Goal: Task Accomplishment & Management: Manage account settings

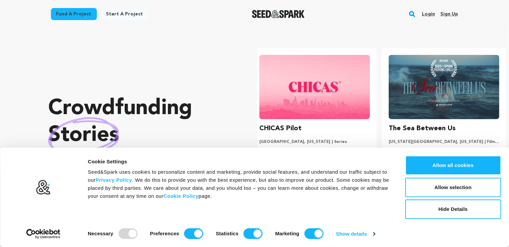
scroll to position [0, 135]
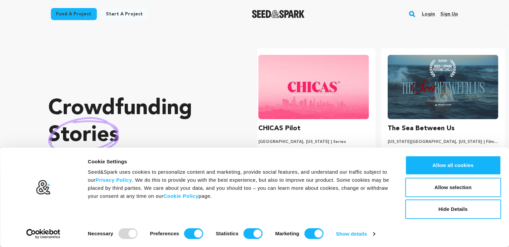
click at [446, 15] on link "Sign up" at bounding box center [449, 14] width 18 height 11
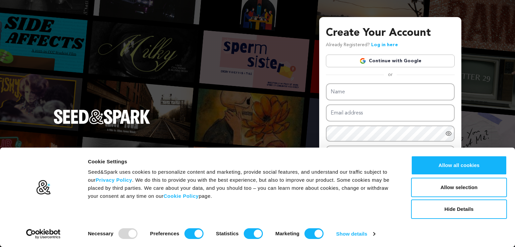
click at [385, 62] on link "Continue with Google" at bounding box center [390, 61] width 129 height 13
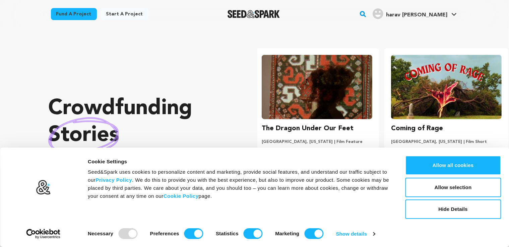
scroll to position [0, 135]
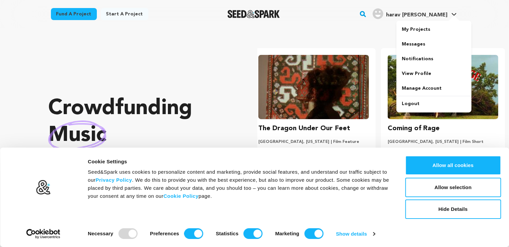
click at [436, 19] on h4 "harav [PERSON_NAME]" at bounding box center [416, 15] width 61 height 8
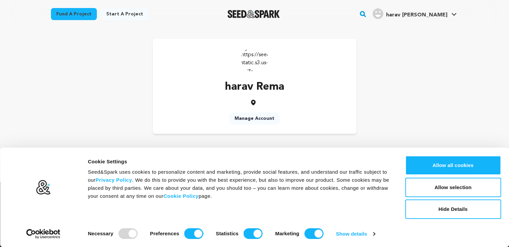
click at [436, 16] on span "harav [PERSON_NAME]" at bounding box center [416, 14] width 61 height 5
click at [409, 71] on link "View Profile" at bounding box center [434, 73] width 75 height 15
click at [261, 117] on link "Manage Account" at bounding box center [254, 119] width 51 height 12
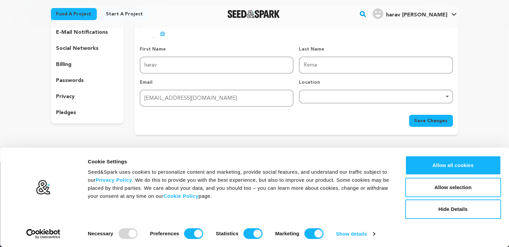
scroll to position [59, 0]
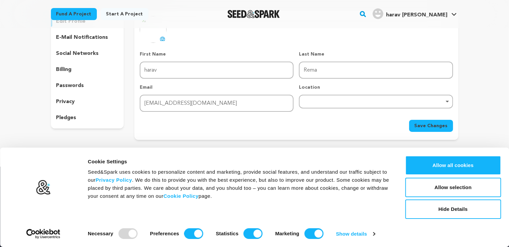
click at [331, 103] on div "Remove item" at bounding box center [376, 102] width 154 height 14
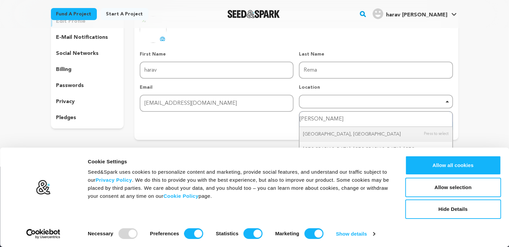
type input "poland"
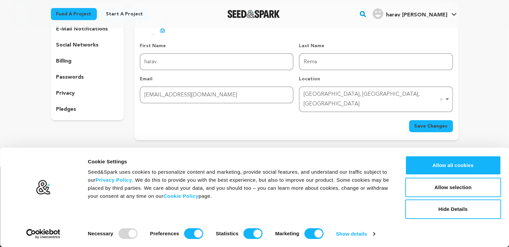
scroll to position [67, 0]
click at [427, 123] on span "Save Changes" at bounding box center [431, 126] width 33 height 7
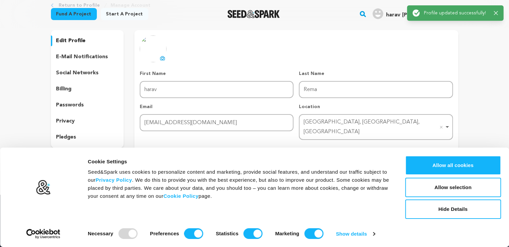
scroll to position [29, 0]
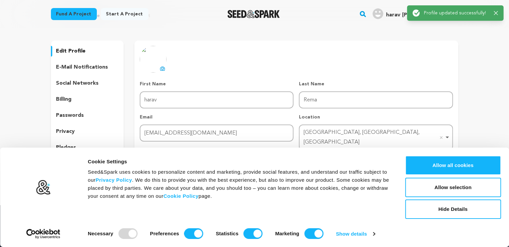
click at [88, 84] on p "social networks" at bounding box center [77, 83] width 43 height 8
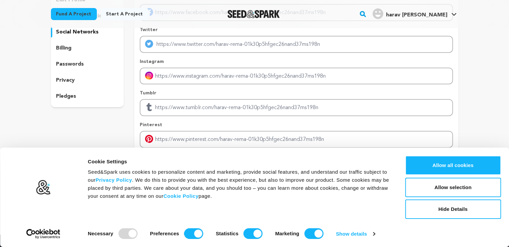
scroll to position [54, 0]
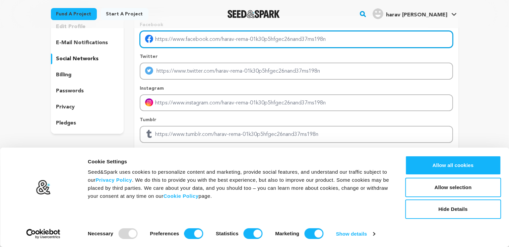
click at [181, 41] on input "Enter facebook profile link" at bounding box center [296, 39] width 313 height 17
type input "https://www.facebook.com/EFIcyent/"
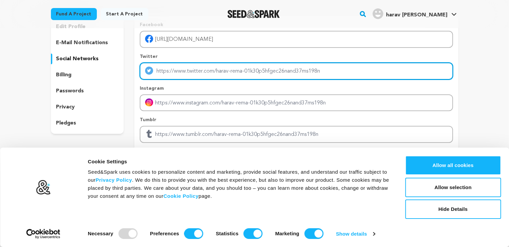
click at [181, 70] on input "Enter twitter profile link" at bounding box center [296, 71] width 313 height 17
type input "[URL][DOMAIN_NAME]"
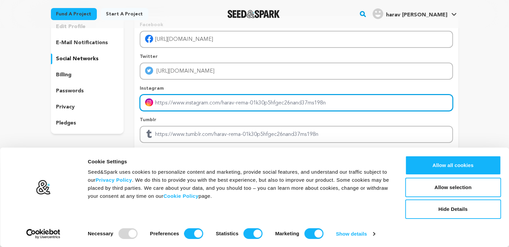
click at [177, 101] on input "Enter instagram handle link" at bounding box center [296, 103] width 313 height 17
type input "https://www.instagram.com/EFIcyent/"
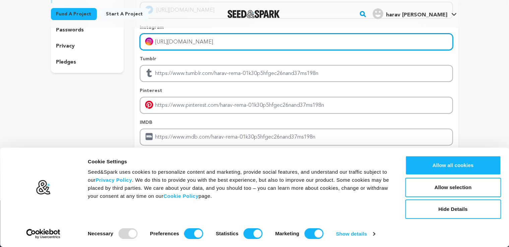
scroll to position [126, 0]
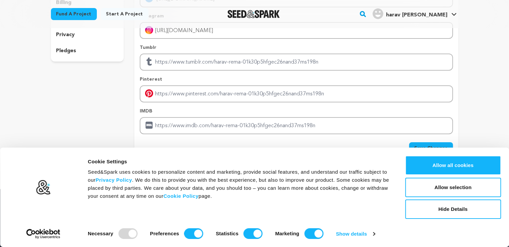
click at [435, 142] on button "Save Changes" at bounding box center [431, 148] width 44 height 12
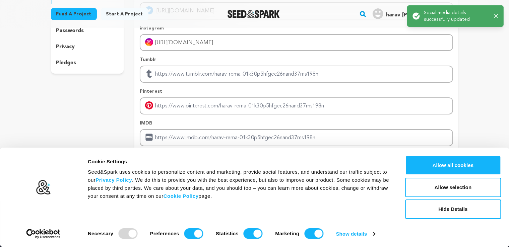
scroll to position [58, 0]
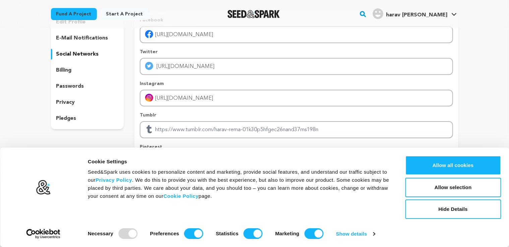
click at [78, 39] on p "e-mail notifications" at bounding box center [82, 38] width 52 height 8
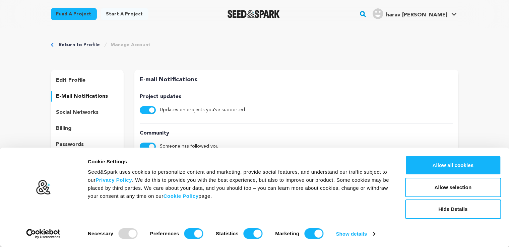
click at [76, 83] on p "edit profile" at bounding box center [70, 80] width 29 height 8
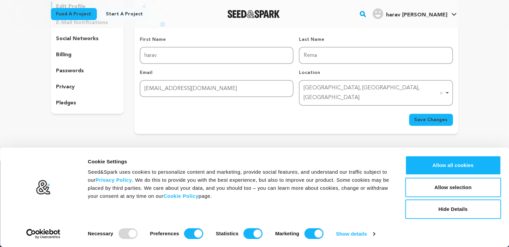
scroll to position [53, 0]
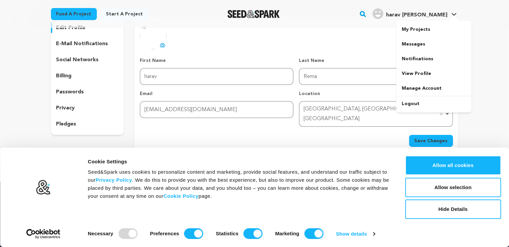
click at [429, 16] on span "harav [PERSON_NAME]" at bounding box center [416, 14] width 61 height 5
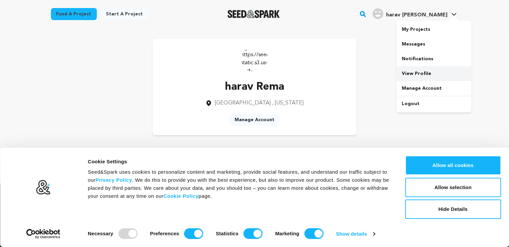
click at [408, 71] on link "View Profile" at bounding box center [434, 73] width 75 height 15
click at [424, 208] on button "Hide Details" at bounding box center [453, 209] width 96 height 19
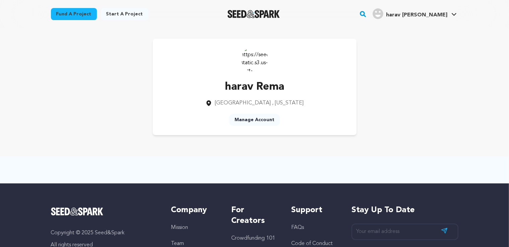
click at [243, 117] on link "Manage Account" at bounding box center [254, 120] width 51 height 12
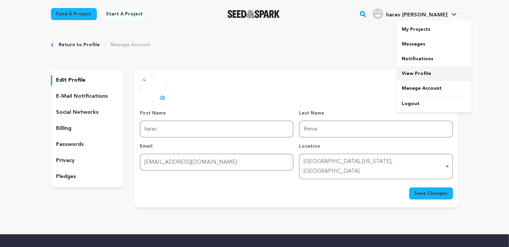
click at [413, 68] on link "View Profile" at bounding box center [434, 73] width 75 height 15
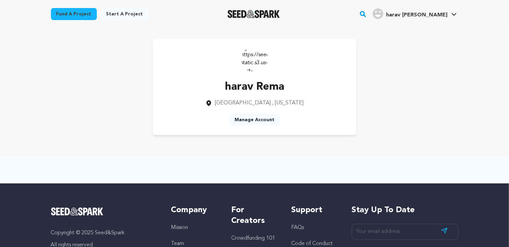
click at [186, 53] on div "harav Rema Poland , Ohio Manage Account" at bounding box center [255, 87] width 204 height 97
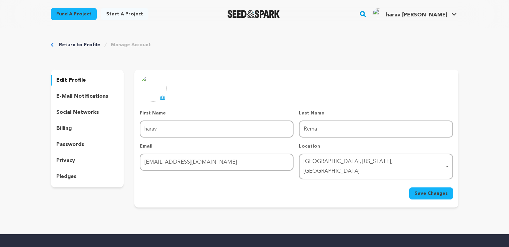
scroll to position [53, 0]
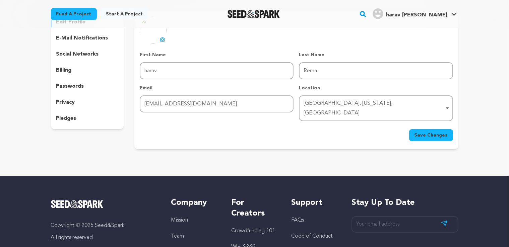
scroll to position [29, 0]
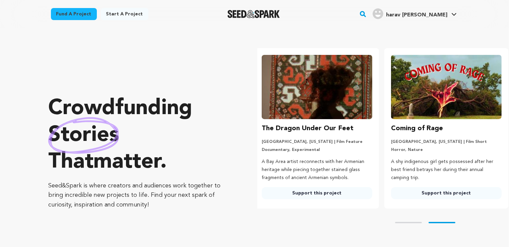
scroll to position [0, 135]
